Goal: Navigation & Orientation: Find specific page/section

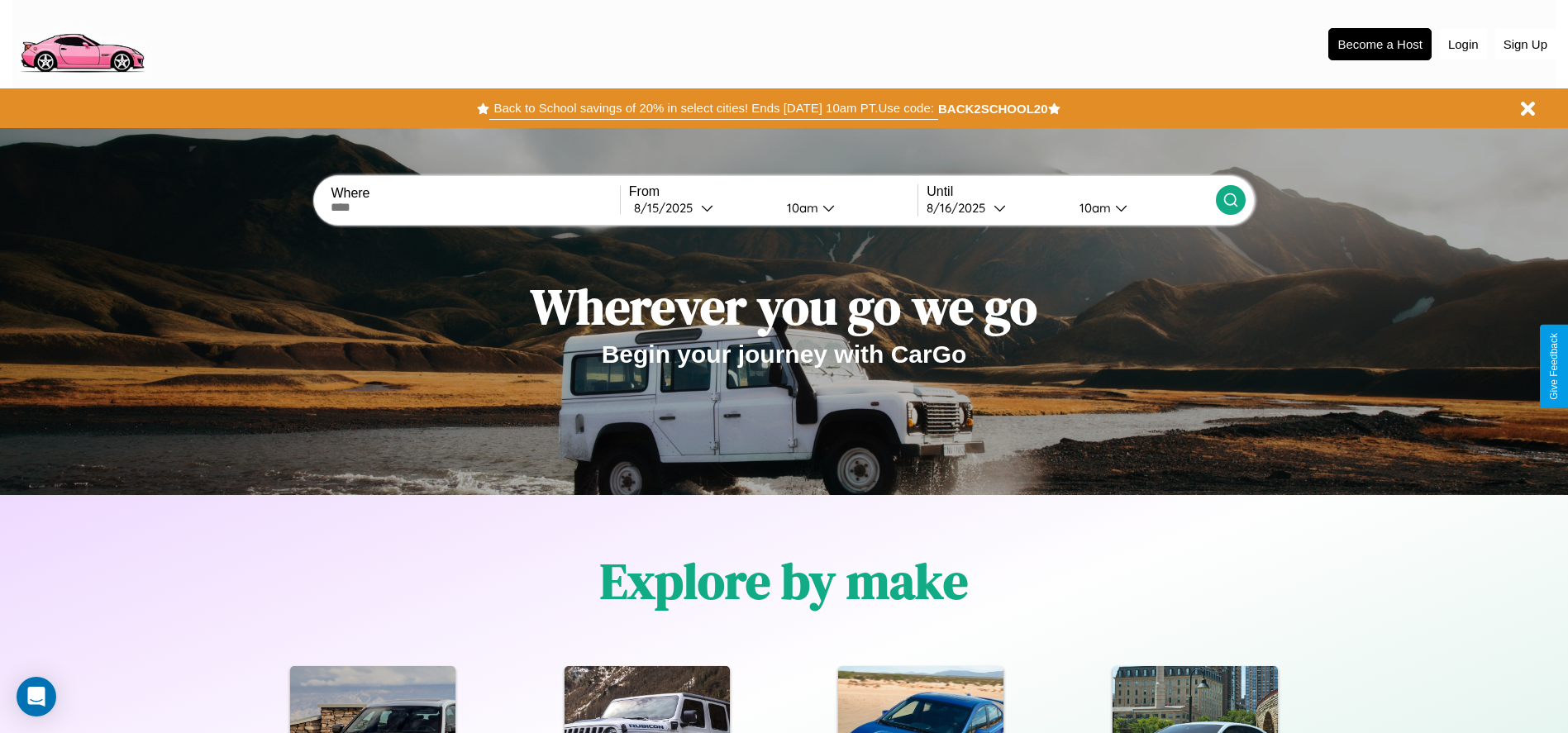
click at [714, 108] on button "Back to School savings of 20% in select cities! Ends [DATE] 10am PT. Use code:" at bounding box center [714, 108] width 448 height 23
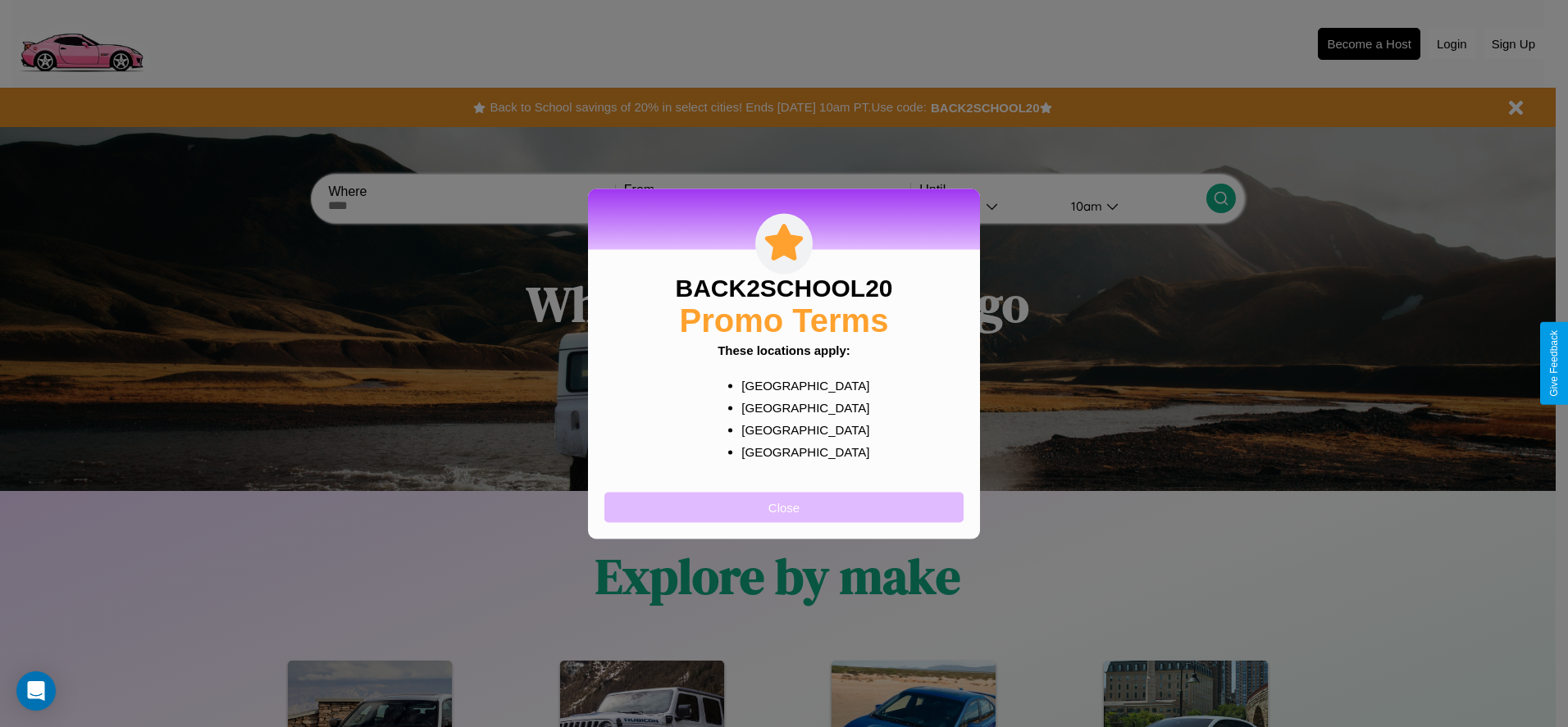
click at [784, 507] on button "Close" at bounding box center [784, 507] width 359 height 30
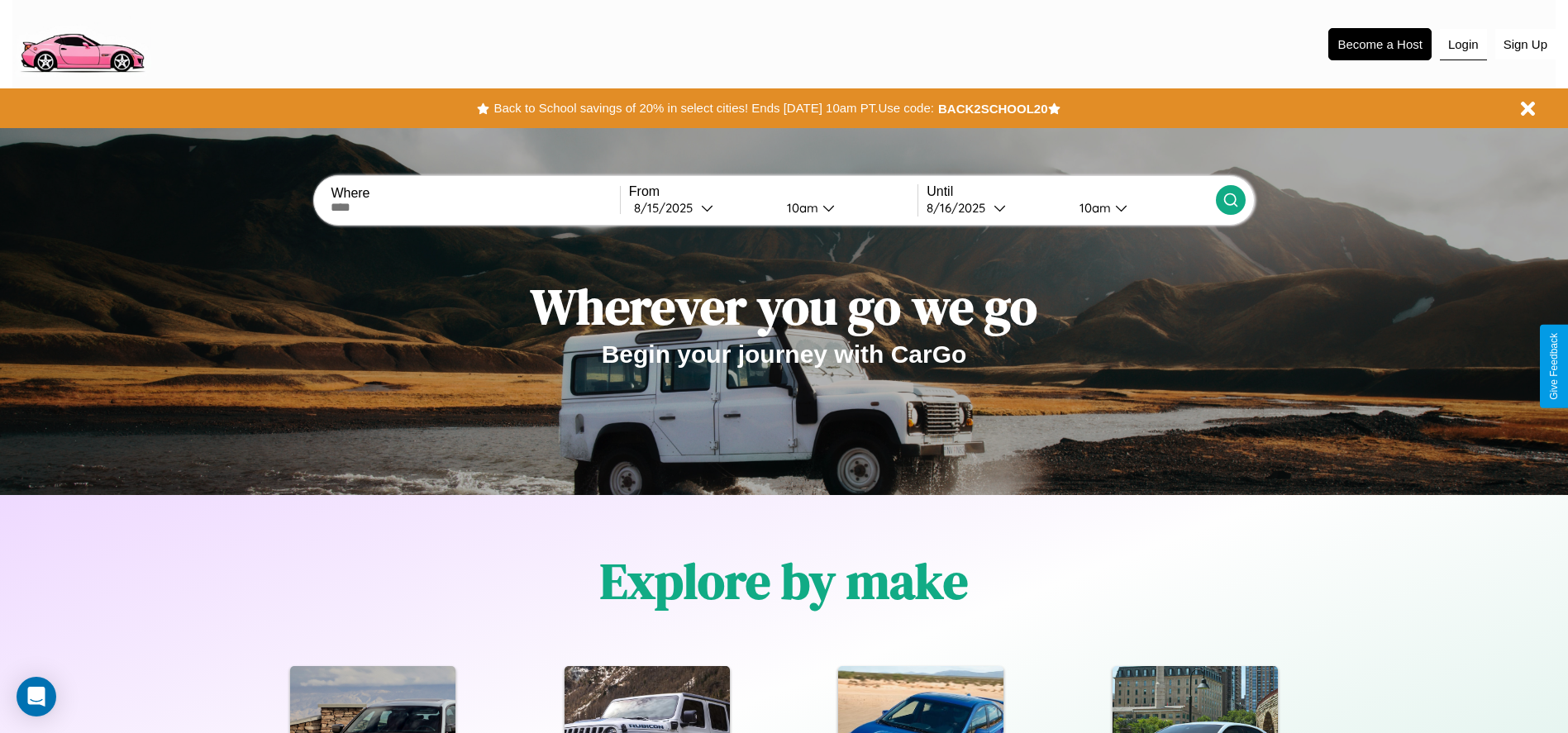
click at [1463, 44] on button "Login" at bounding box center [1463, 44] width 47 height 31
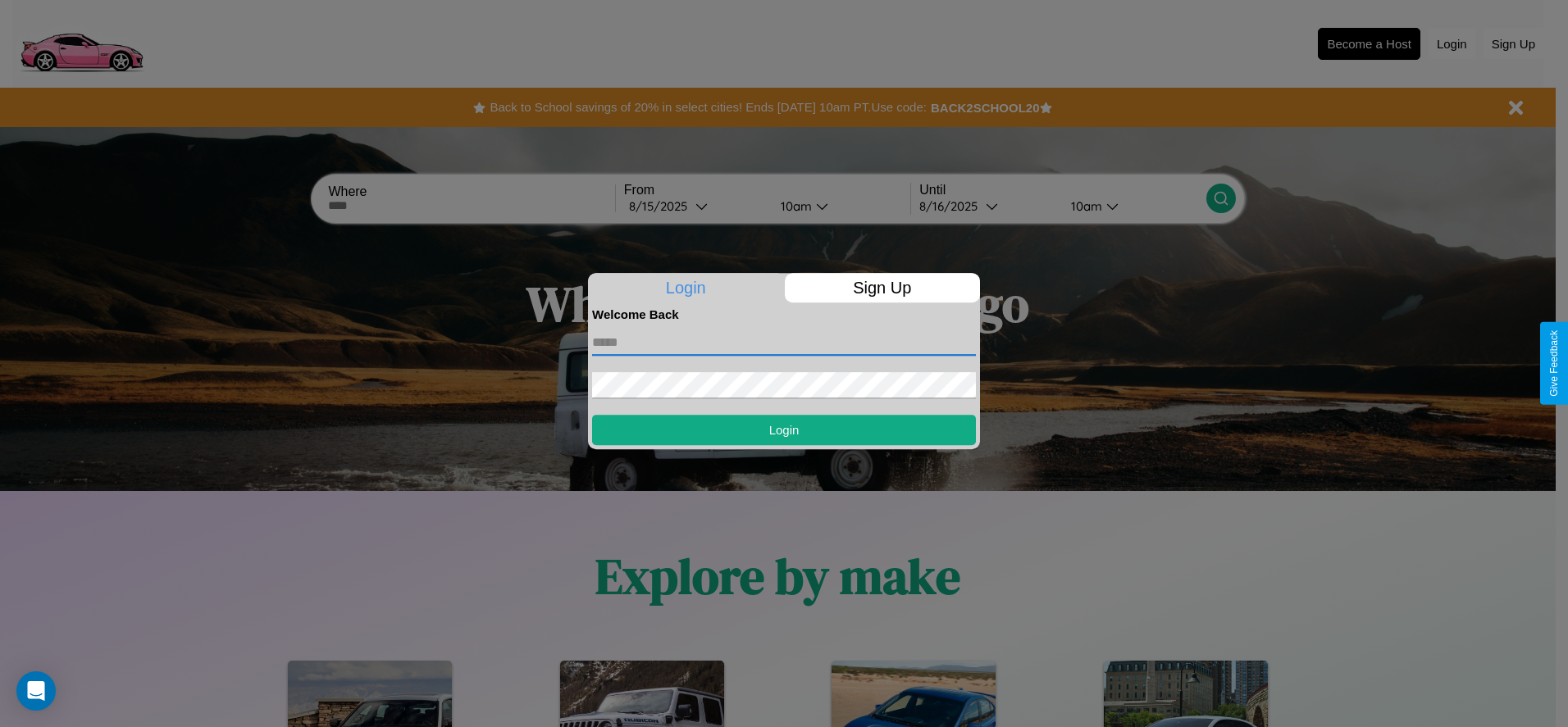
click at [784, 342] on input "text" at bounding box center [784, 343] width 383 height 27
type input "**********"
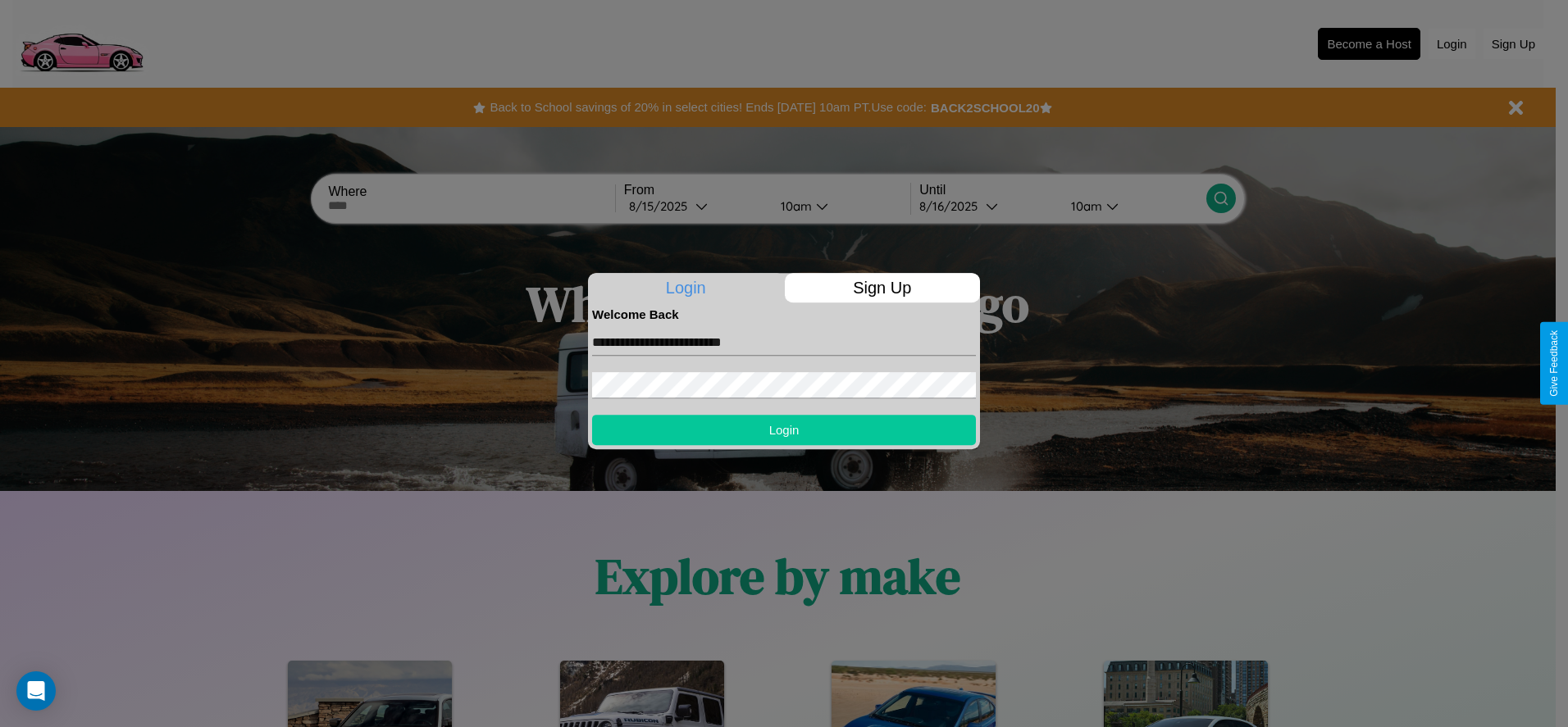
click at [784, 430] on button "Login" at bounding box center [784, 430] width 383 height 30
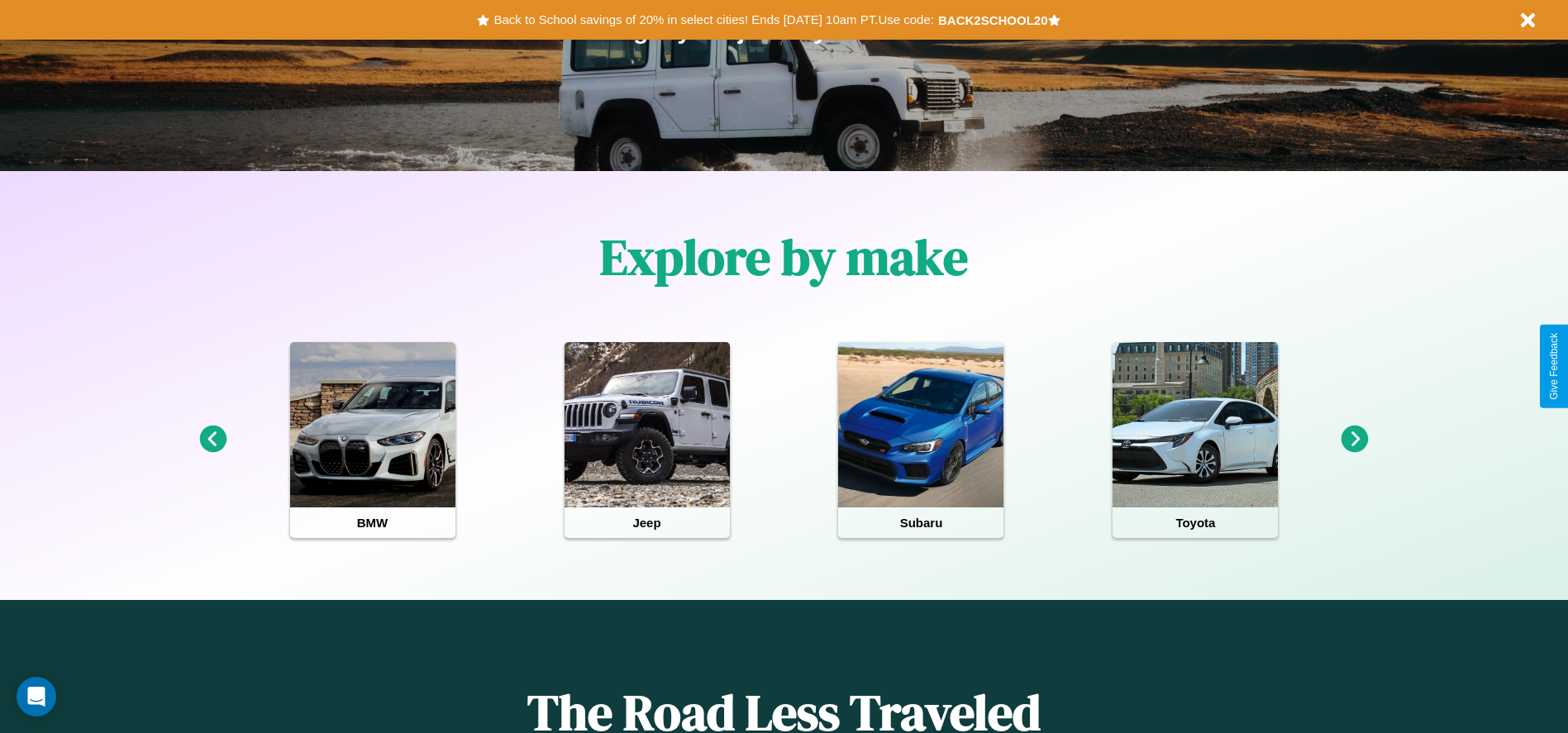
scroll to position [343, 0]
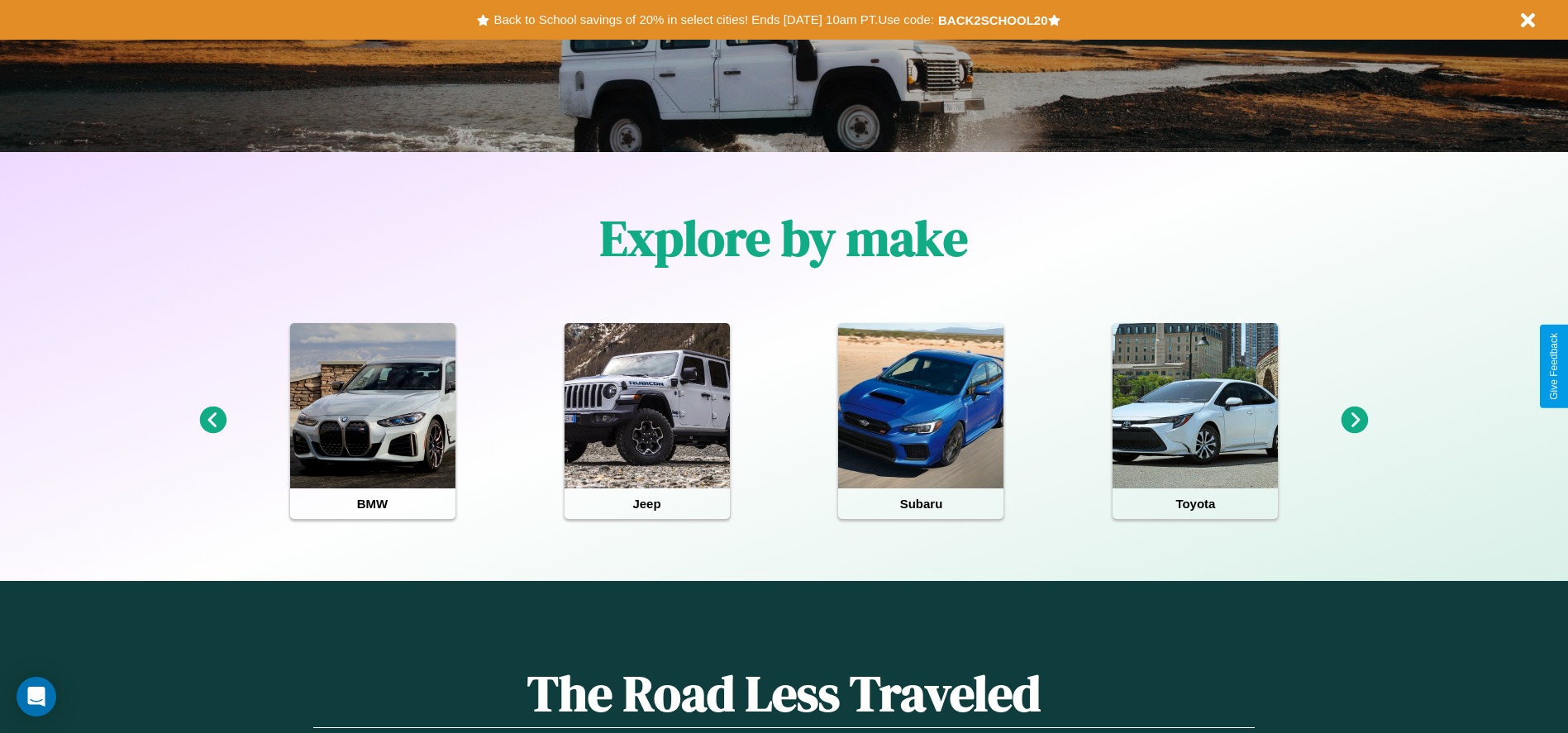
click at [212, 421] on icon at bounding box center [213, 420] width 28 height 28
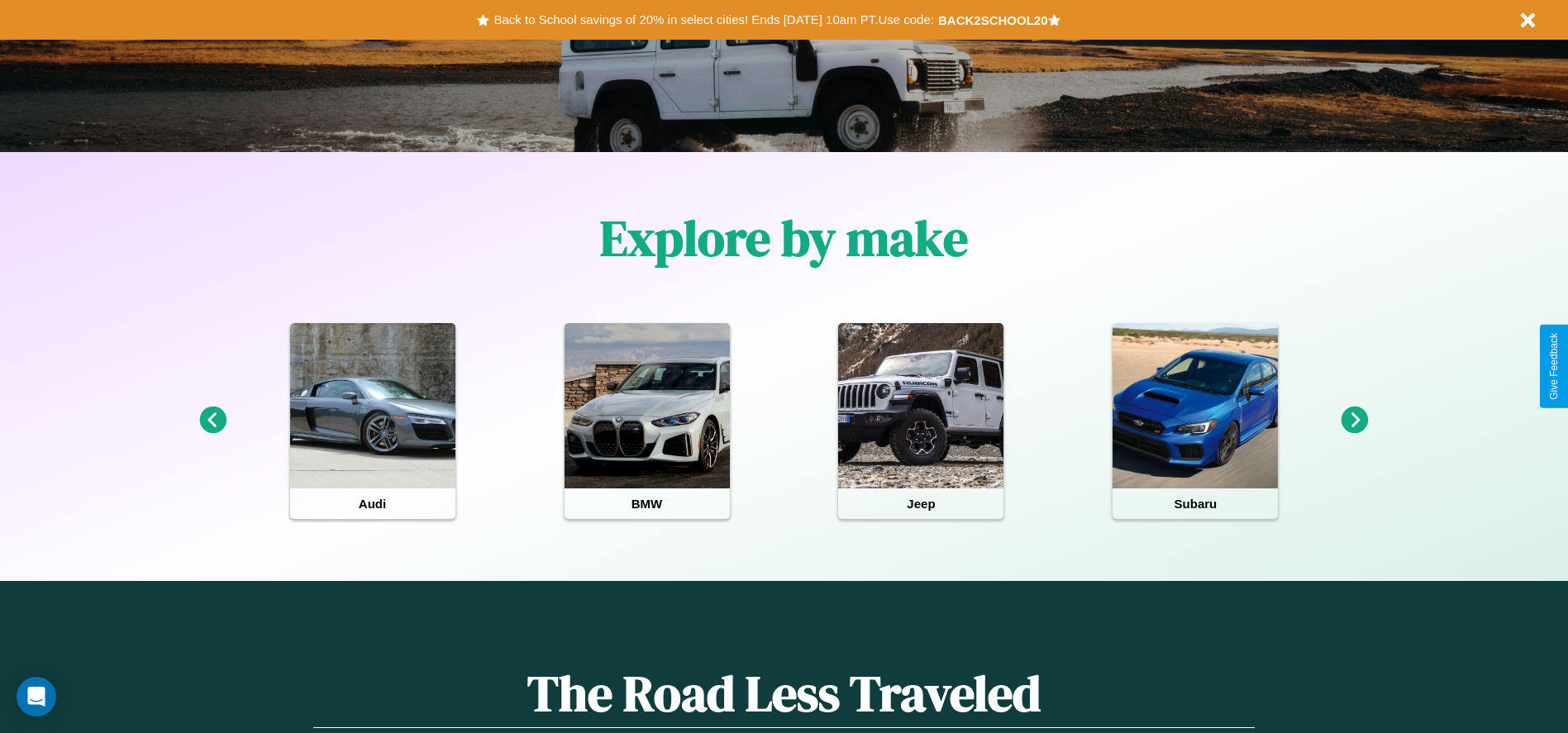
click at [1355, 421] on icon at bounding box center [1355, 420] width 28 height 28
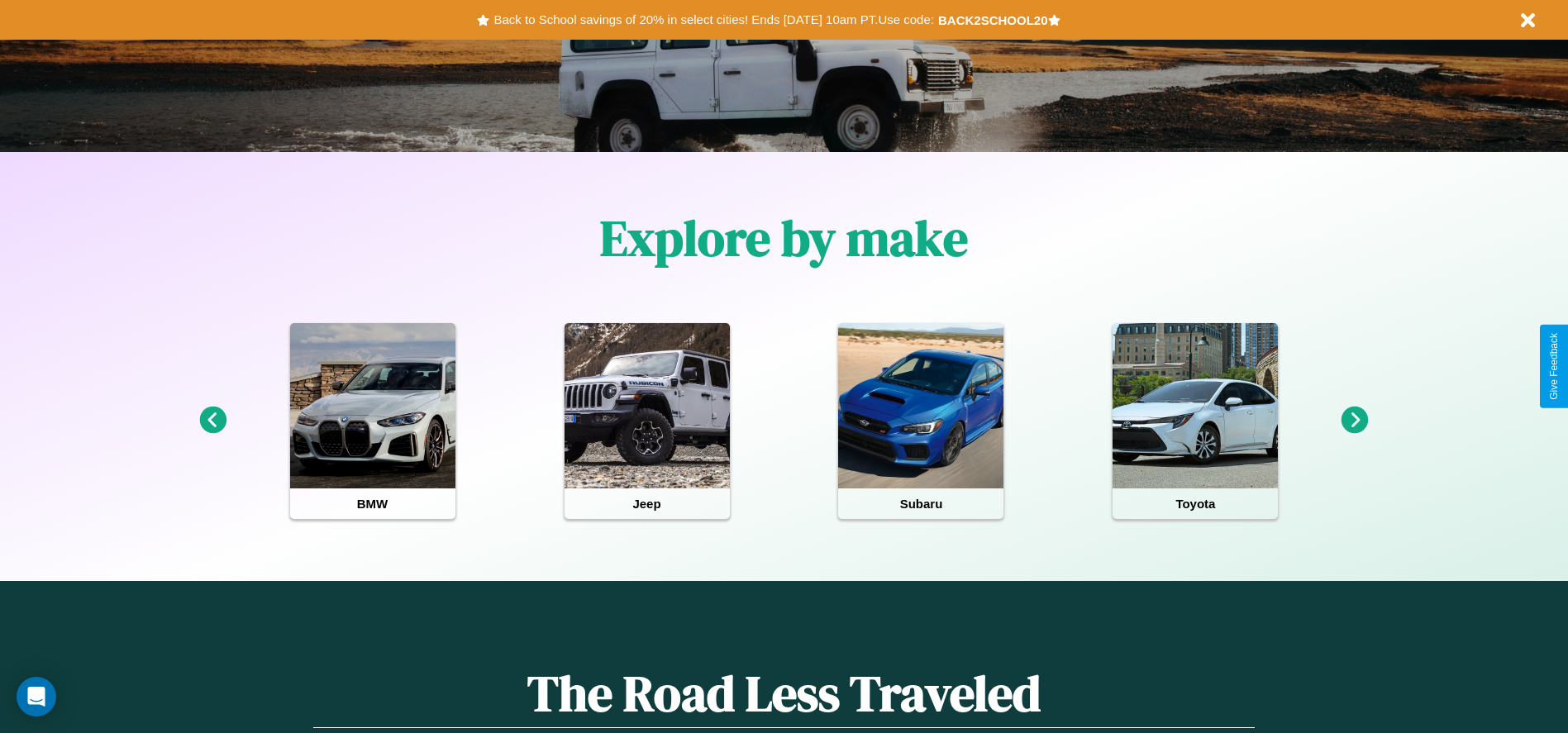
click at [1355, 421] on icon at bounding box center [1355, 420] width 28 height 28
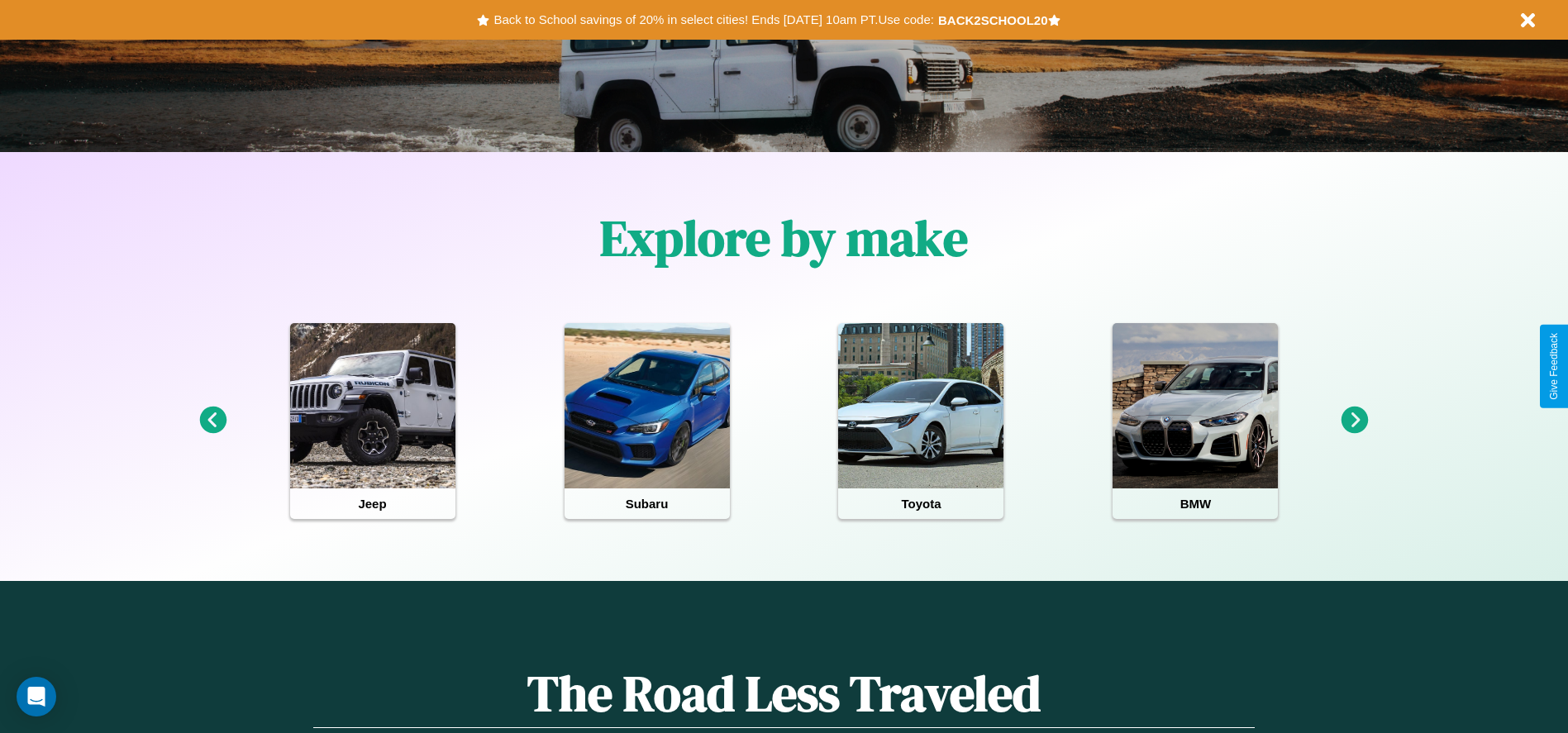
click at [1355, 421] on icon at bounding box center [1355, 420] width 28 height 28
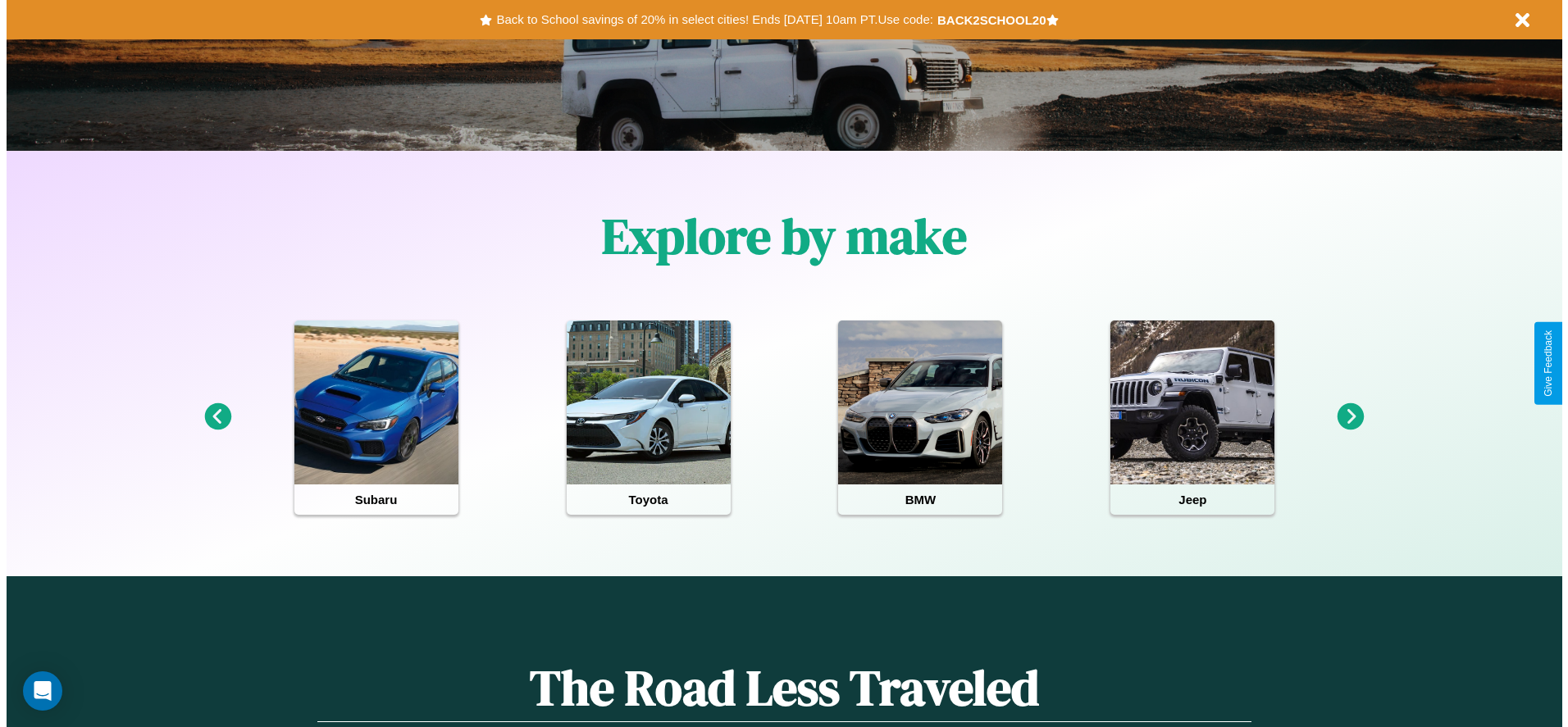
scroll to position [0, 0]
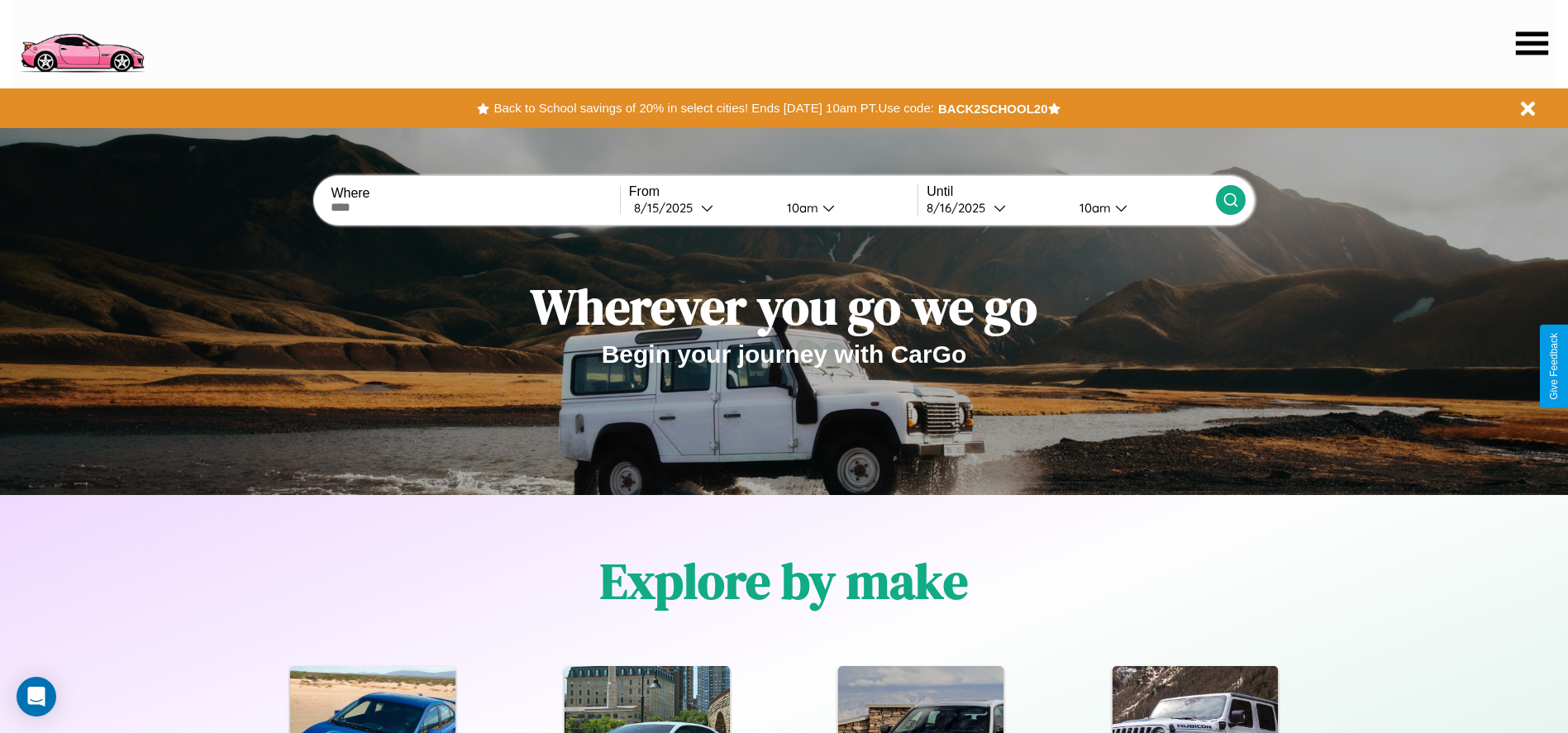
click at [1532, 43] on icon at bounding box center [1532, 43] width 32 height 23
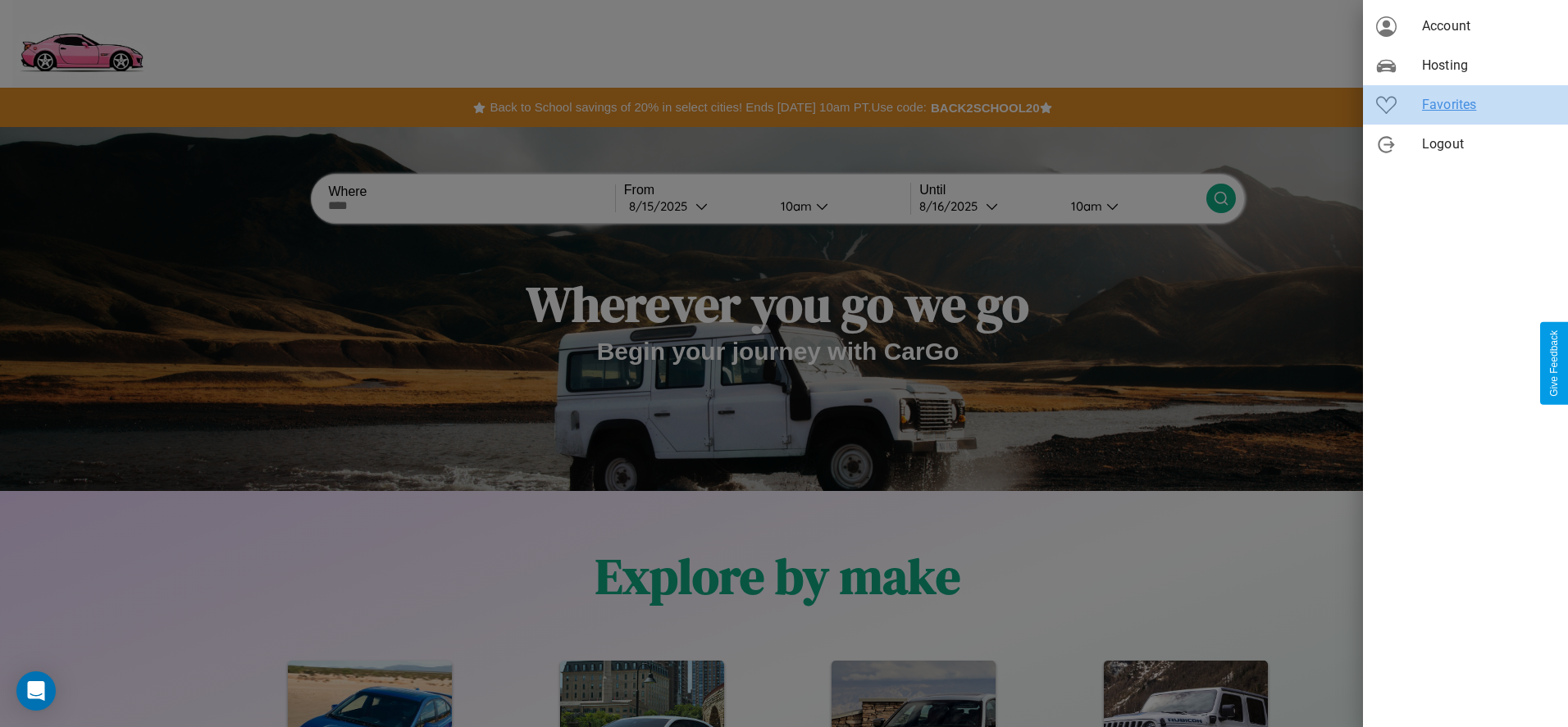
click at [1466, 105] on span "Favorites" at bounding box center [1489, 105] width 133 height 20
